Goal: Information Seeking & Learning: Learn about a topic

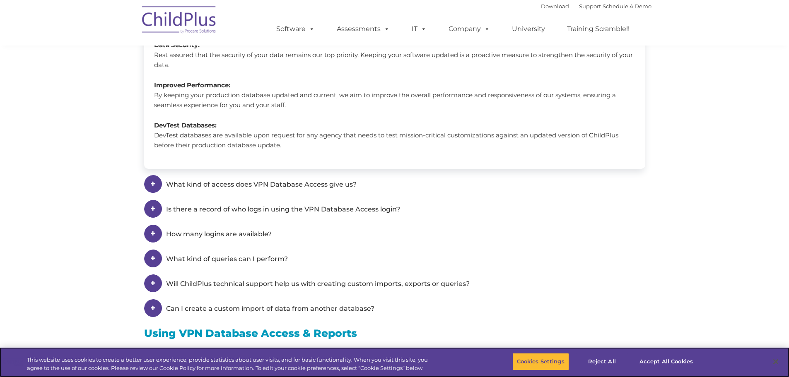
scroll to position [752, 0]
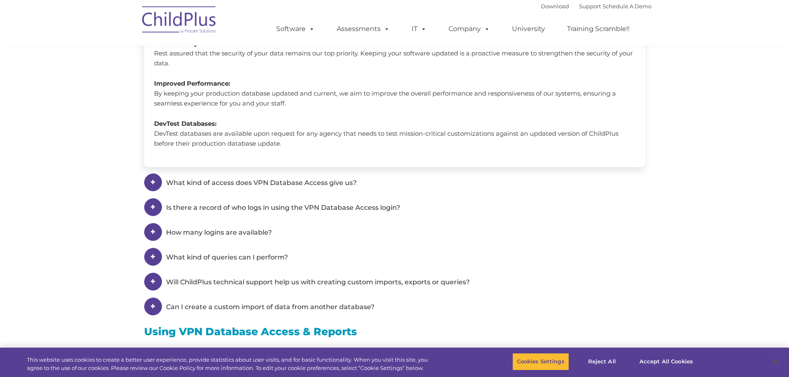
click at [199, 186] on span "What kind of access does VPN Database Access give us?" at bounding box center [261, 183] width 190 height 8
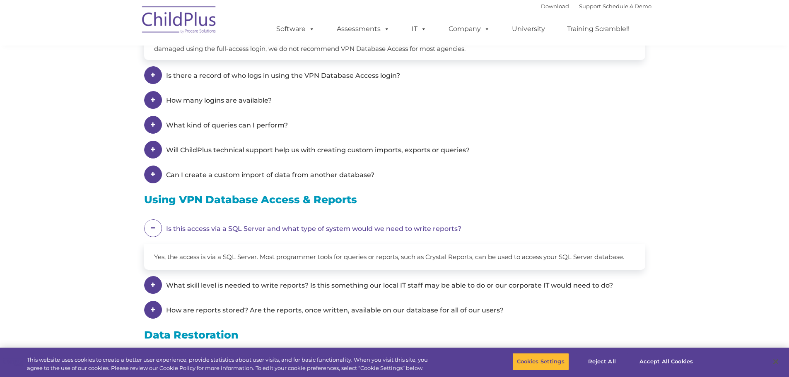
scroll to position [653, 0]
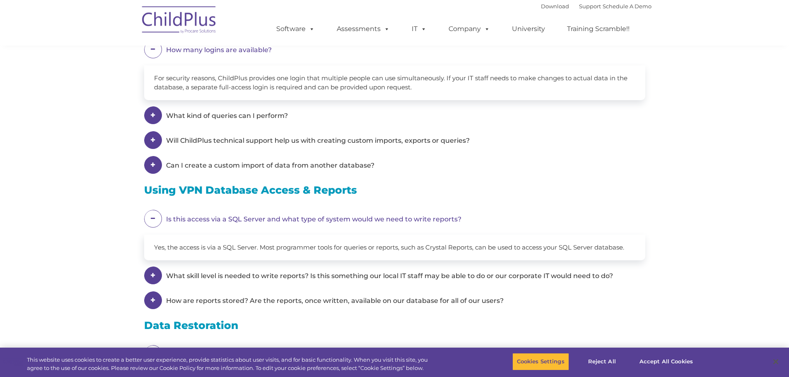
click at [225, 4] on span "What kind of queries can I perform?" at bounding box center [261, 0] width 190 height 8
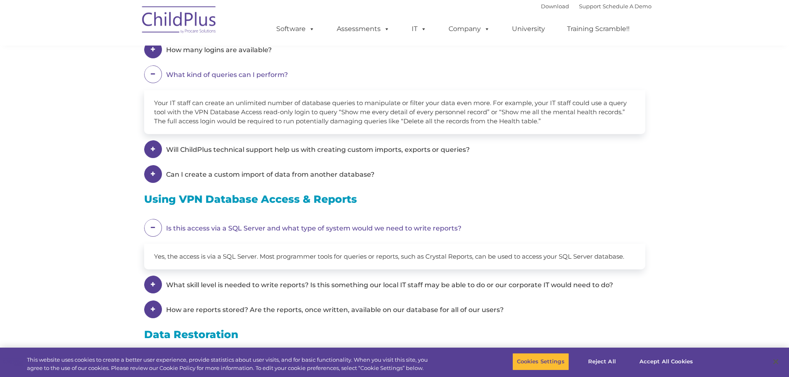
click at [246, 4] on span "Will ChildPlus technical support help us with creating custom imports, exports …" at bounding box center [261, 0] width 190 height 8
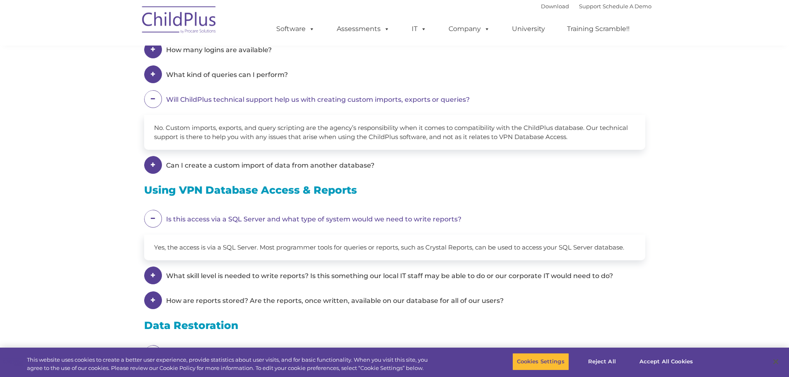
click at [249, 4] on span "Can I create a custom import of data from another database?" at bounding box center [261, 0] width 190 height 8
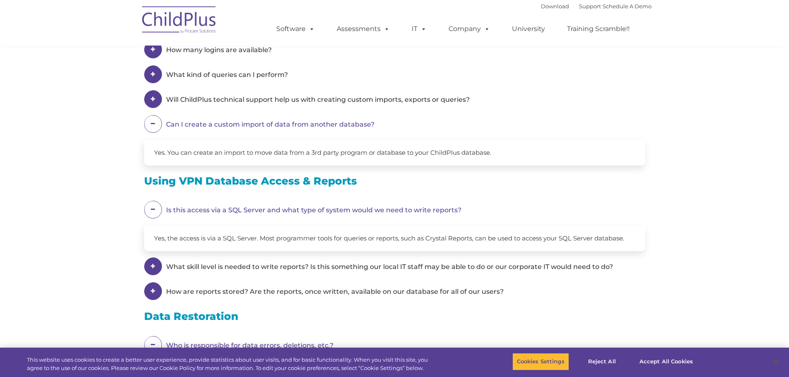
click at [319, 219] on em "What skill level is needed to write reports? Is this something our local IT sta…" at bounding box center [399, 210] width 467 height 19
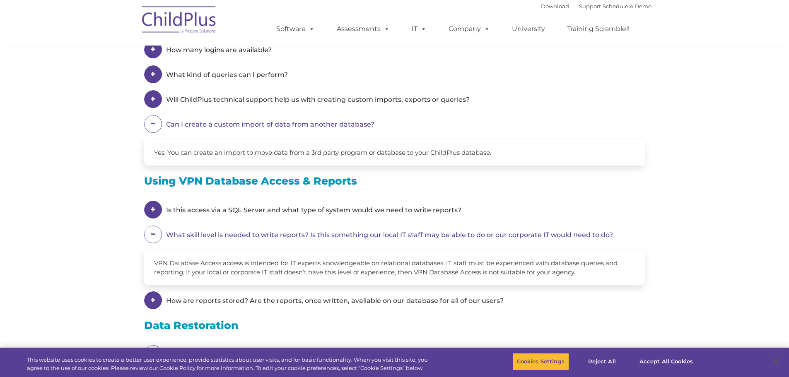
click at [324, 239] on span "How are reports stored? Are the reports, once written, available on our databas…" at bounding box center [389, 235] width 447 height 8
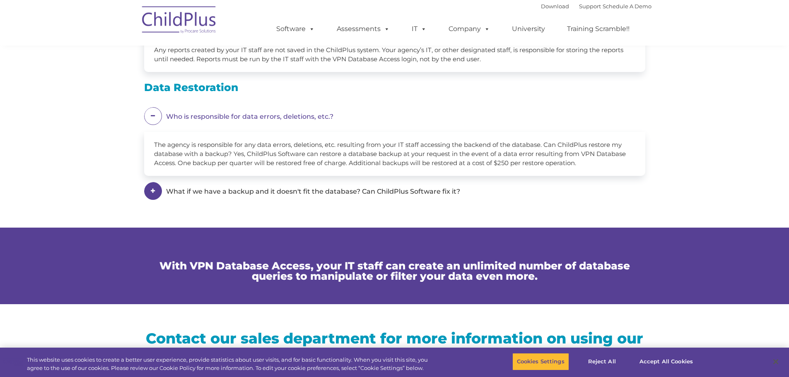
scroll to position [892, 0]
click at [327, 125] on em "What if we have a backup and it doesn't fit the database? Can ChildPlus Softwar…" at bounding box center [399, 116] width 467 height 19
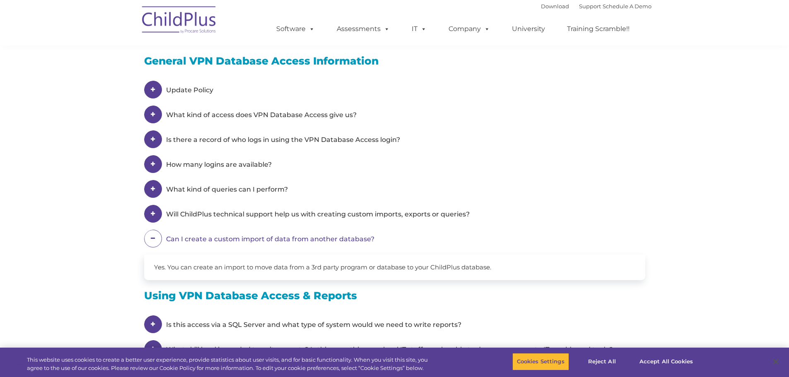
scroll to position [538, 0]
click at [246, 120] on span "What kind of queries can I perform?" at bounding box center [261, 116] width 190 height 8
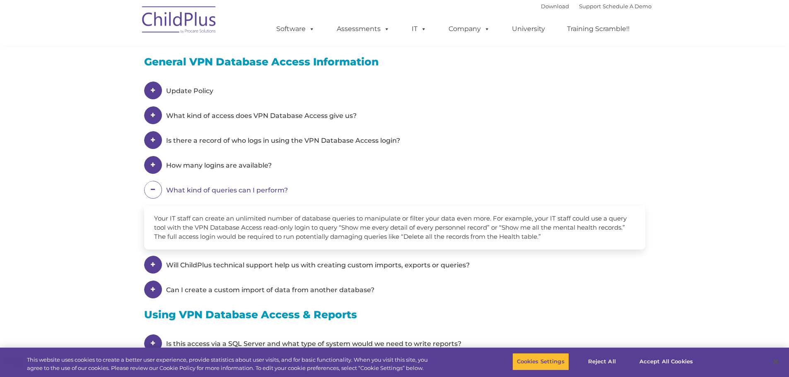
click at [245, 185] on em "What kind of queries can I perform?" at bounding box center [399, 190] width 467 height 19
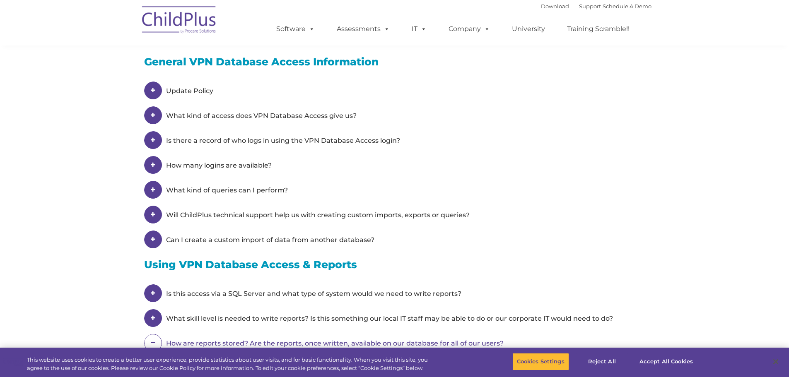
click at [243, 120] on span "What kind of queries can I perform?" at bounding box center [261, 116] width 190 height 8
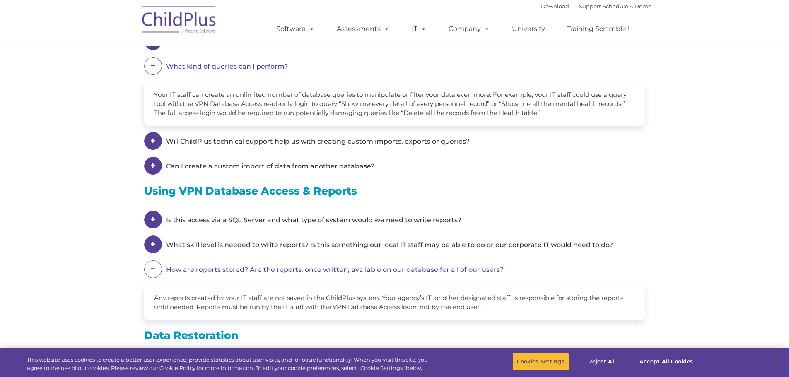
scroll to position [662, 0]
click at [335, 221] on em "Is this access via a SQL Server and what type of system would we need to write …" at bounding box center [399, 219] width 467 height 19
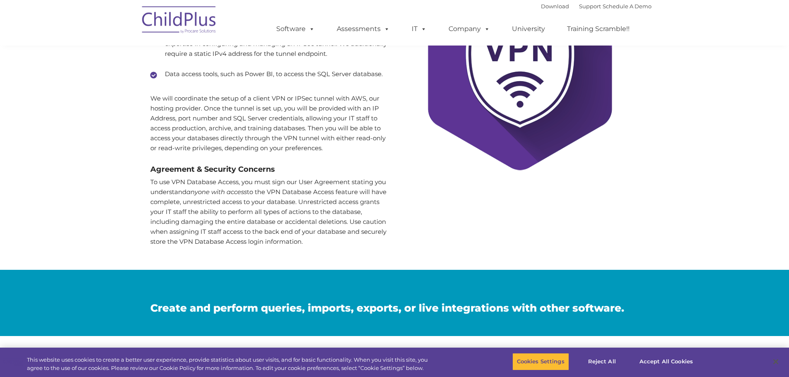
scroll to position [0, 0]
